Goal: Transaction & Acquisition: Purchase product/service

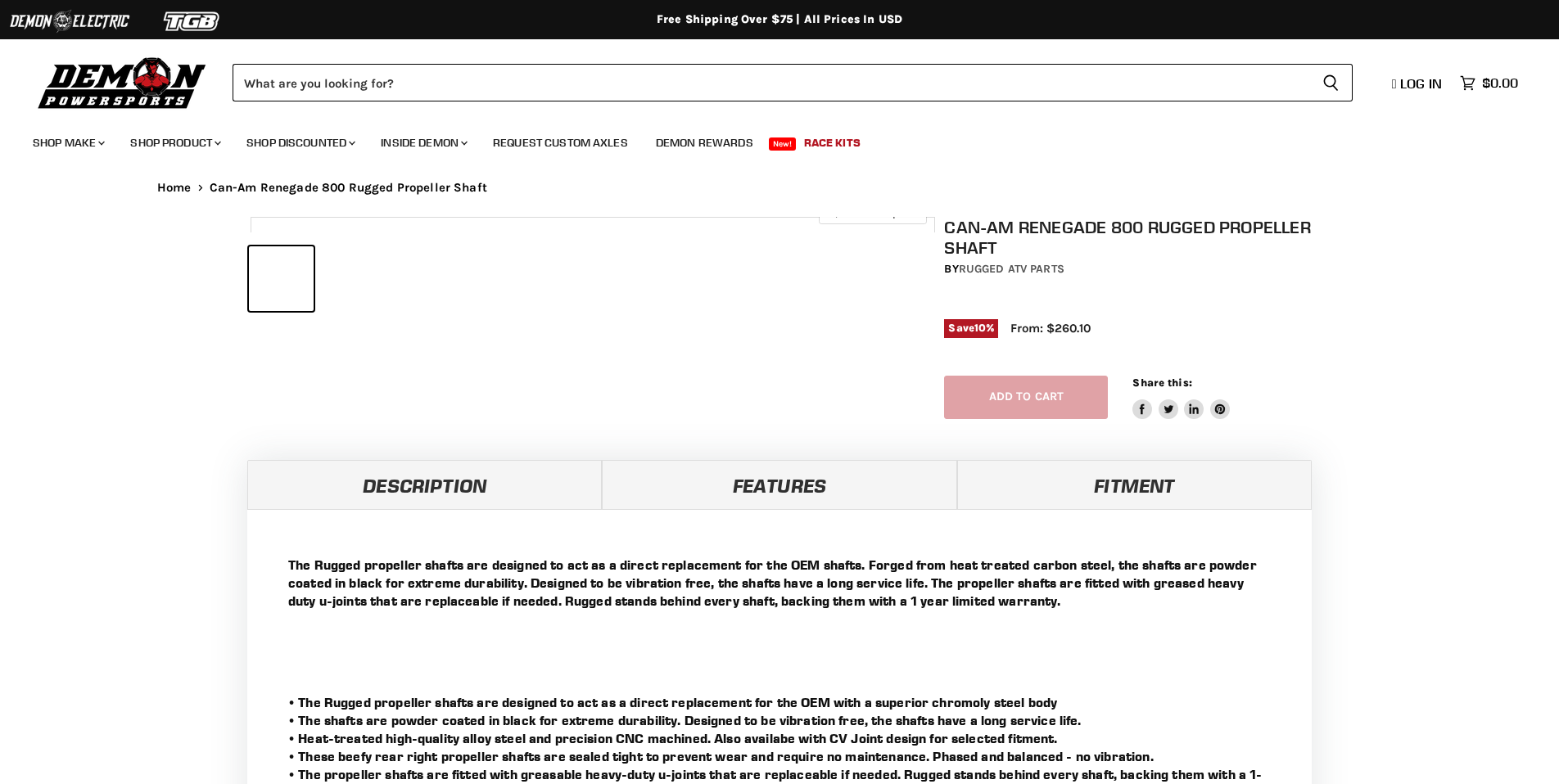
select select "******"
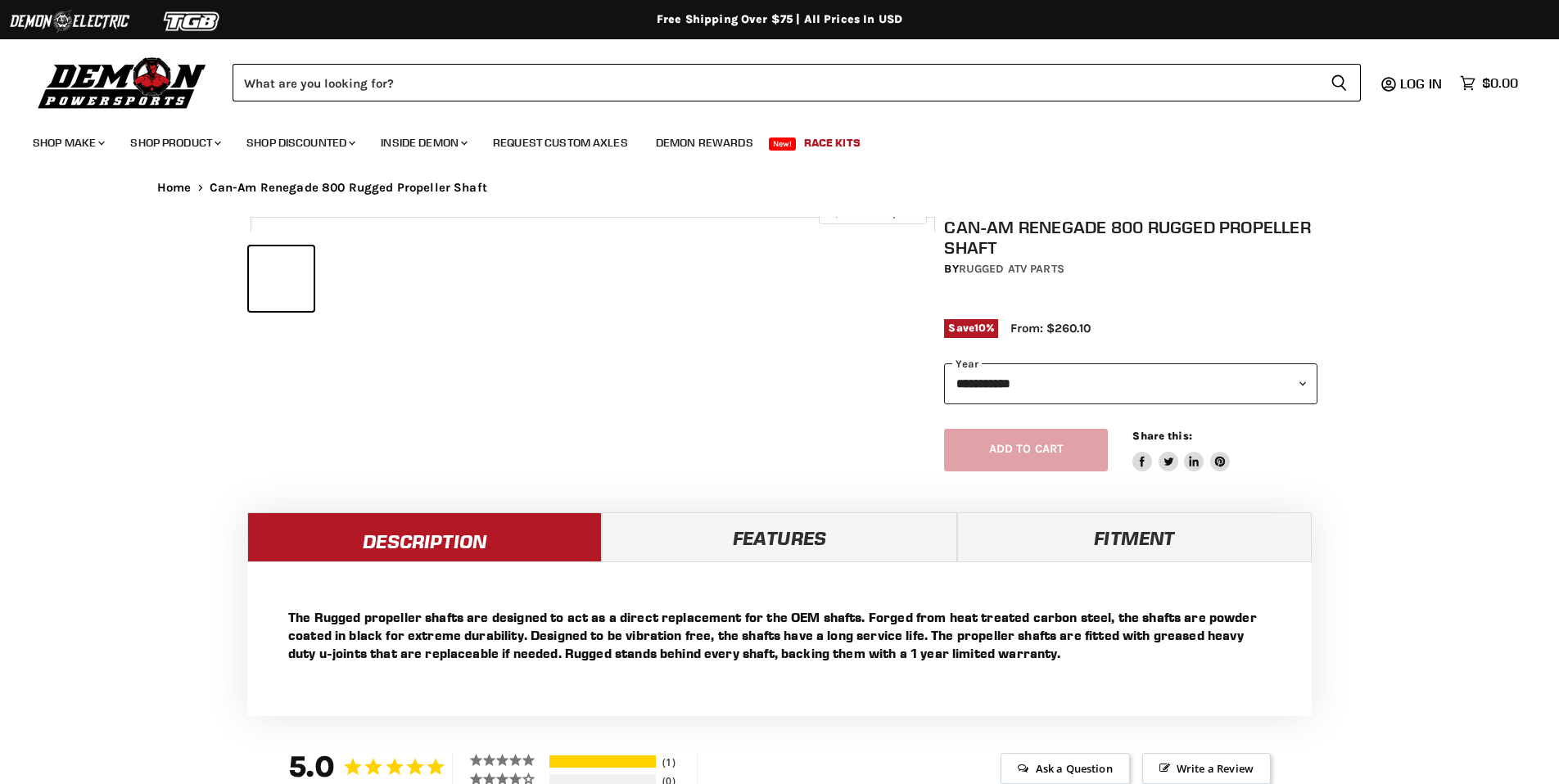
select select "******"
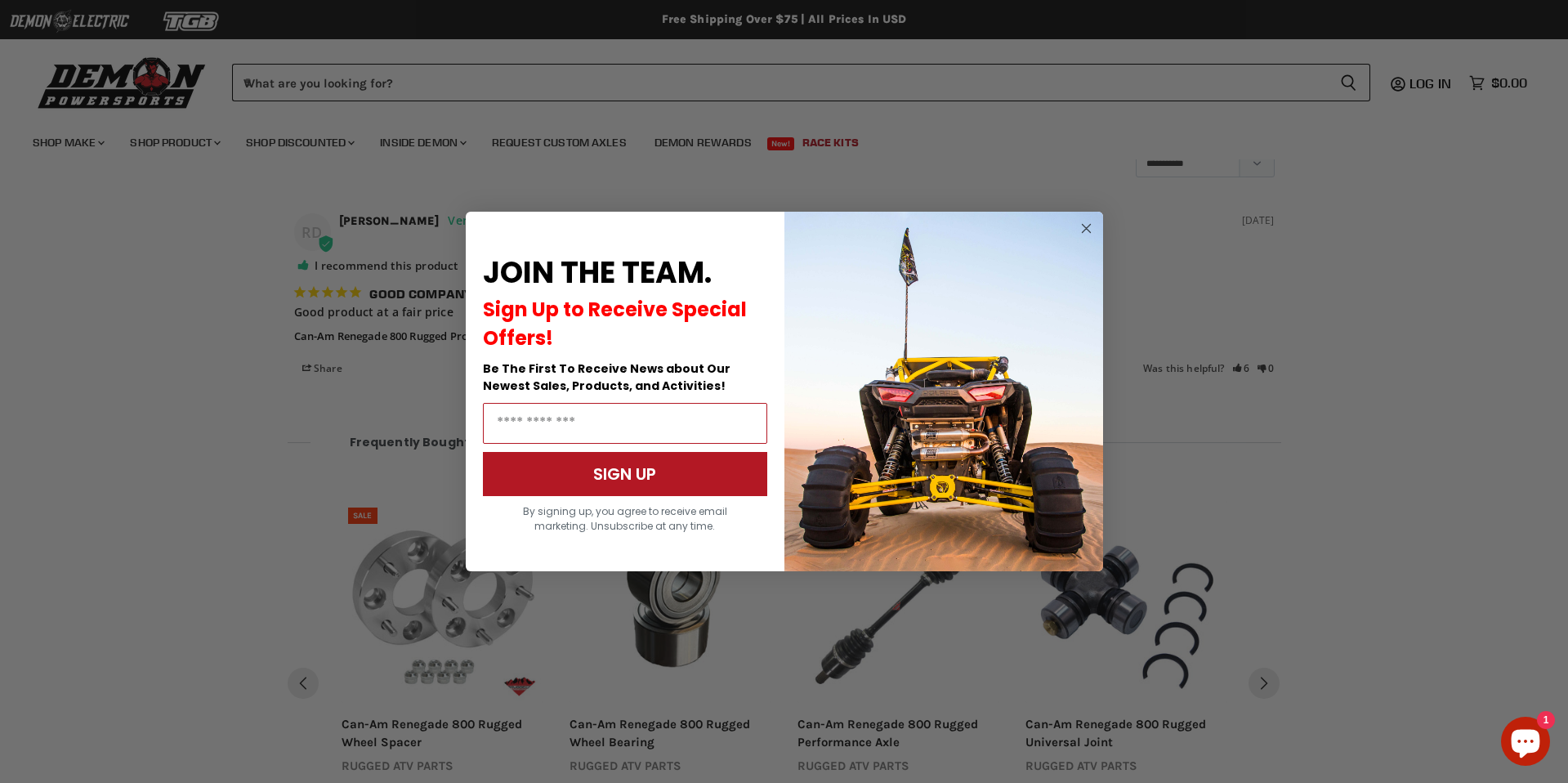
scroll to position [1296, 0]
